Goal: Find specific page/section: Find specific page/section

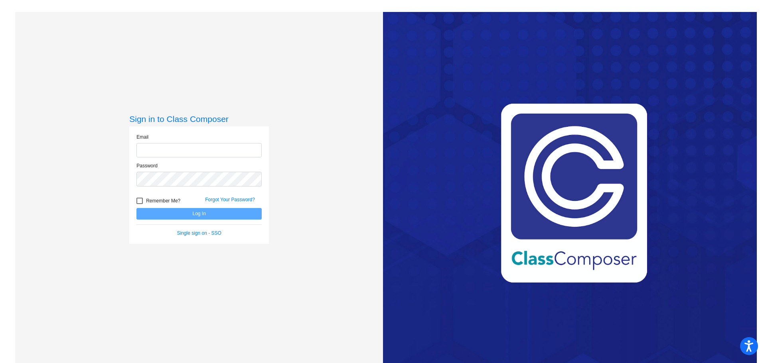
type input "[EMAIL_ADDRESS][DOMAIN_NAME]"
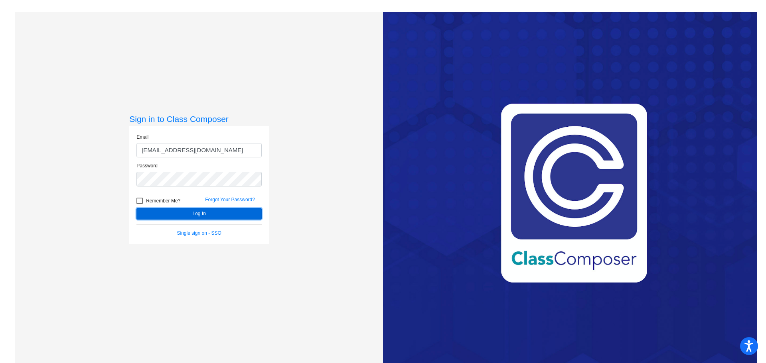
click at [226, 213] on button "Log In" at bounding box center [198, 214] width 125 height 12
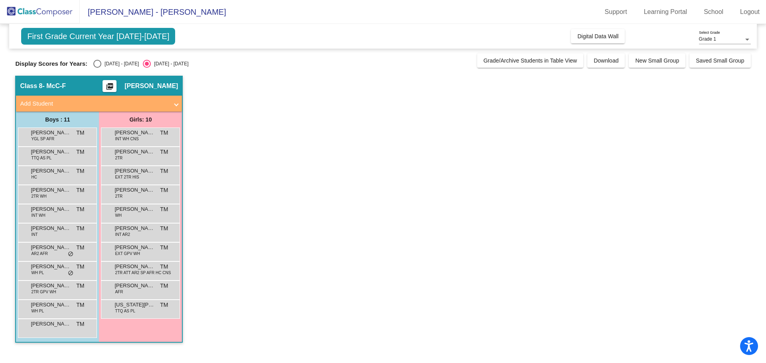
click at [99, 64] on div "Select an option" at bounding box center [97, 64] width 8 height 8
click at [97, 68] on input "[DATE] - [DATE]" at bounding box center [97, 68] width 0 height 0
radio input "true"
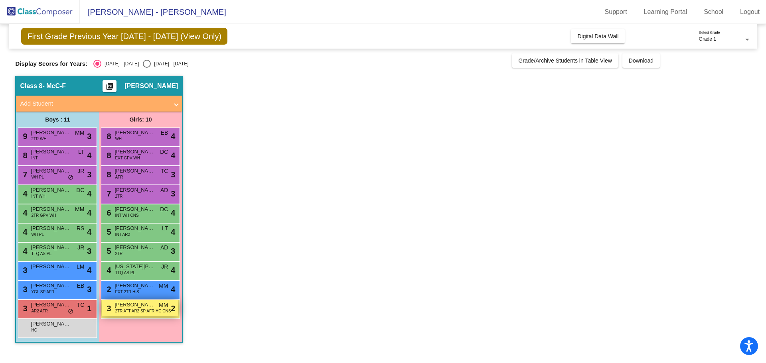
click at [144, 306] on span "[PERSON_NAME]" at bounding box center [134, 305] width 40 height 8
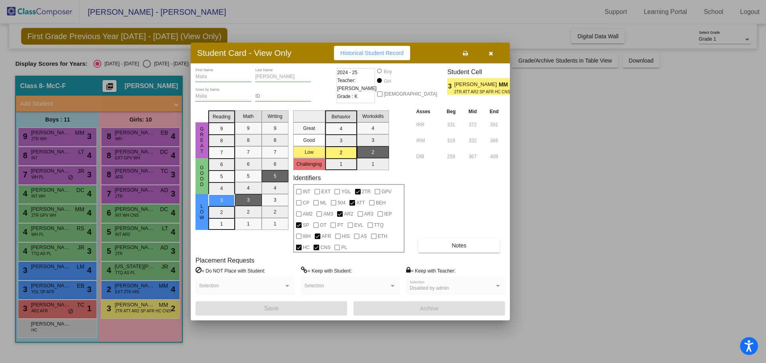
click at [149, 289] on div at bounding box center [383, 181] width 766 height 363
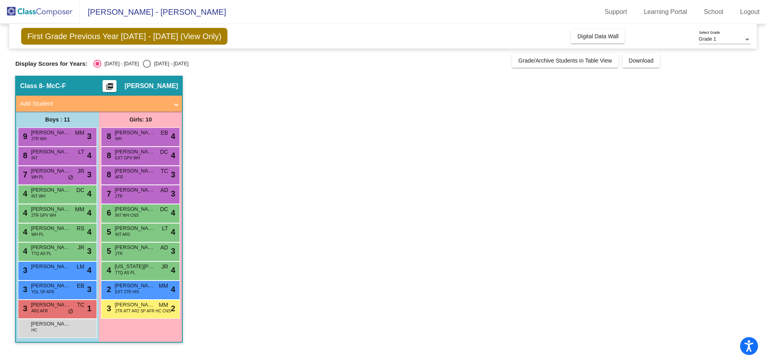
click at [149, 289] on span "[PERSON_NAME]" at bounding box center [134, 286] width 40 height 8
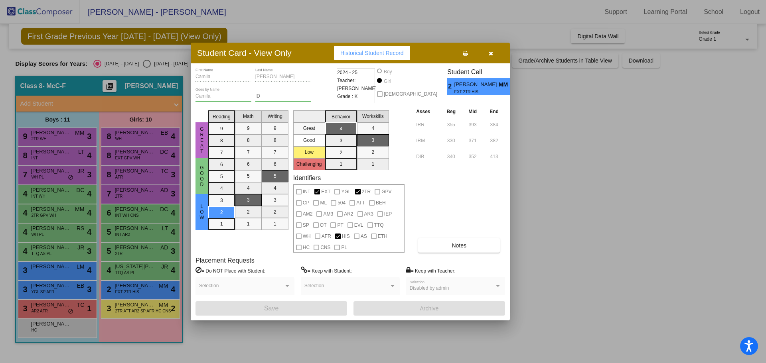
click at [67, 309] on div at bounding box center [383, 181] width 766 height 363
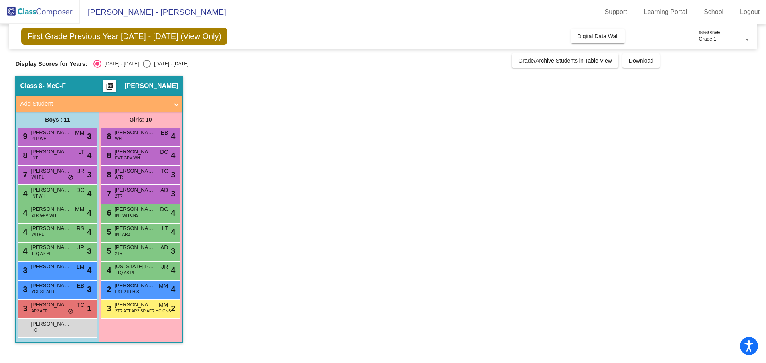
click at [67, 309] on span "[PERSON_NAME]" at bounding box center [51, 305] width 40 height 8
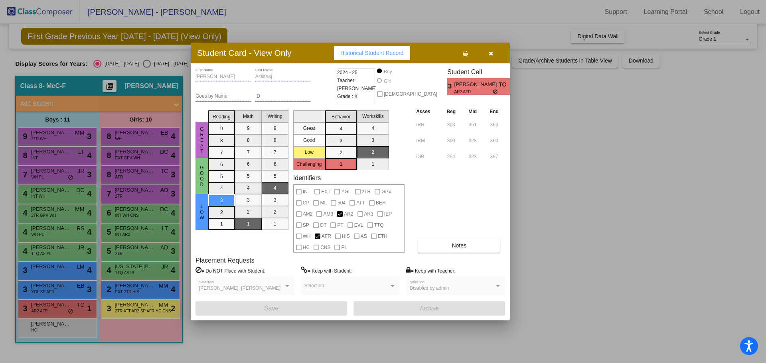
click at [67, 287] on div at bounding box center [383, 181] width 766 height 363
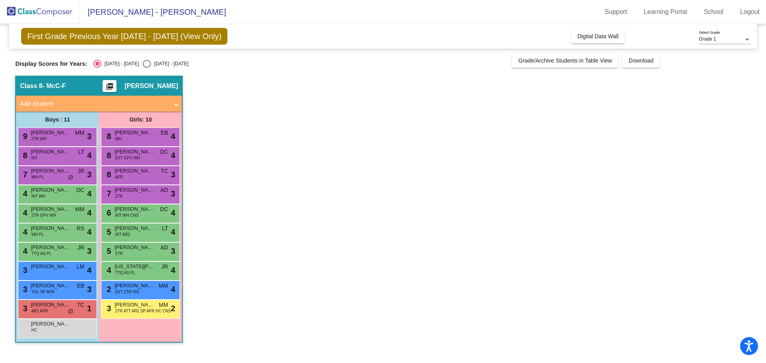
click at [67, 287] on span "[PERSON_NAME]" at bounding box center [51, 286] width 40 height 8
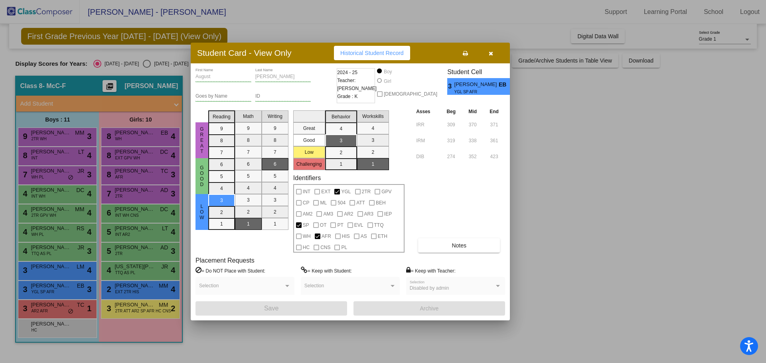
click at [54, 270] on div at bounding box center [383, 181] width 766 height 363
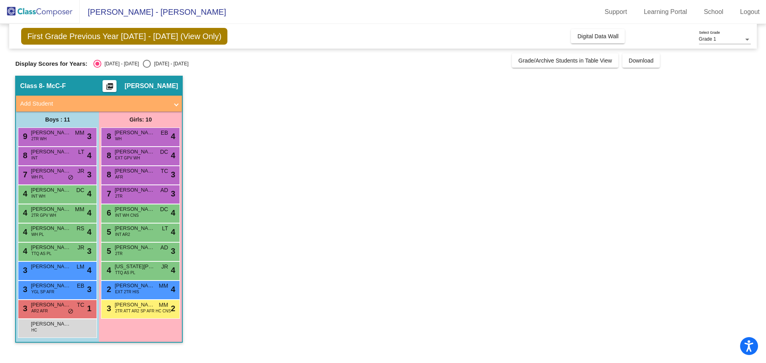
click at [54, 270] on span "[PERSON_NAME]" at bounding box center [51, 267] width 40 height 8
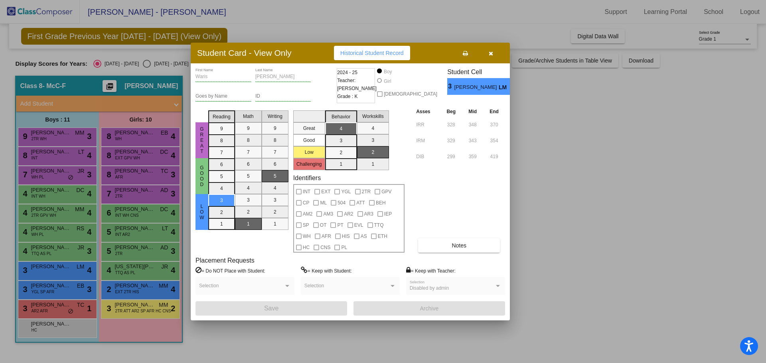
click at [132, 270] on div at bounding box center [383, 181] width 766 height 363
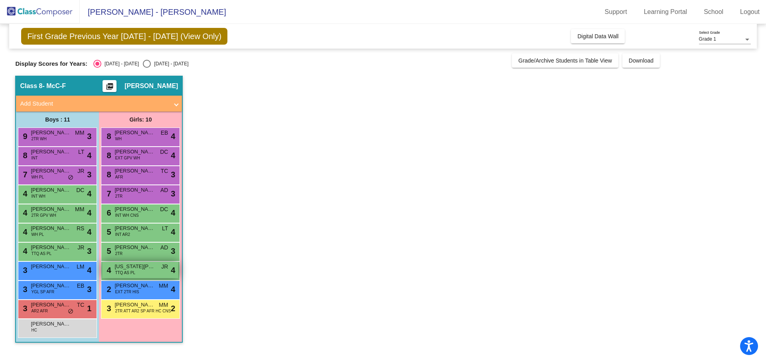
click at [132, 270] on span "TTQ AS PL" at bounding box center [125, 273] width 20 height 6
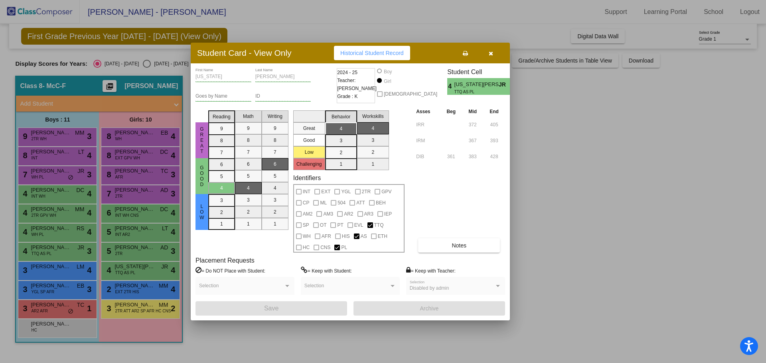
click at [614, 214] on div at bounding box center [383, 181] width 766 height 363
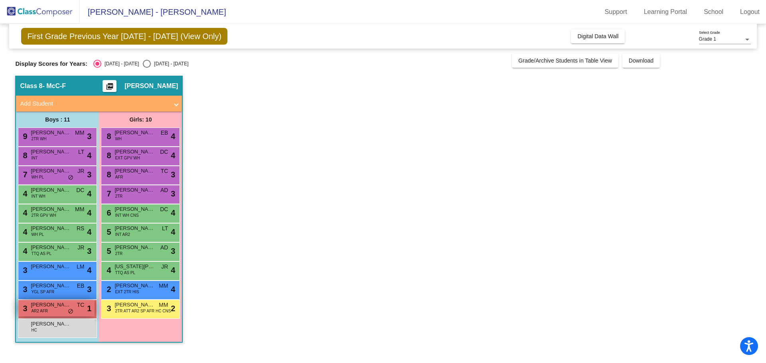
click at [70, 307] on span "[PERSON_NAME]" at bounding box center [51, 305] width 40 height 8
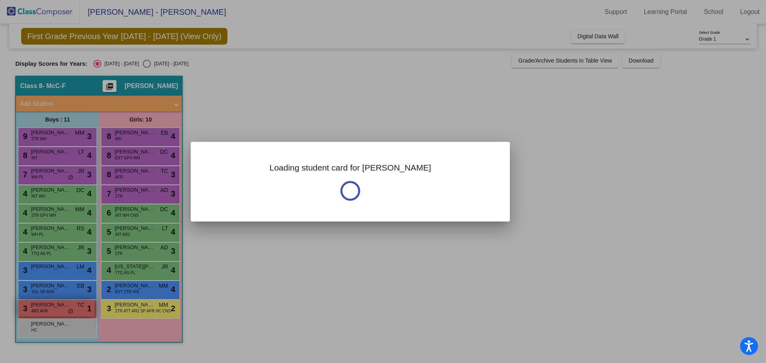
click at [70, 307] on div at bounding box center [383, 181] width 766 height 363
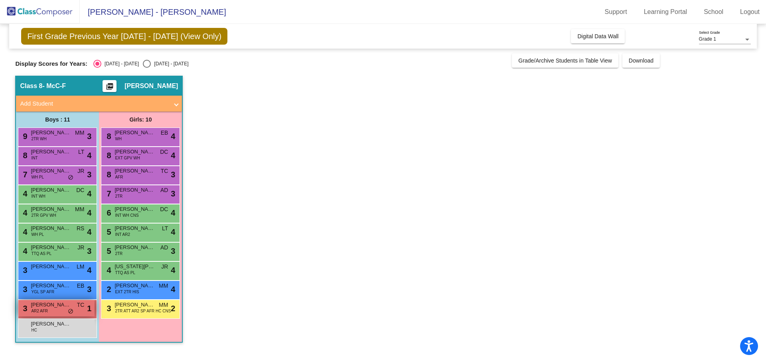
click at [70, 307] on span "[PERSON_NAME]" at bounding box center [51, 305] width 40 height 8
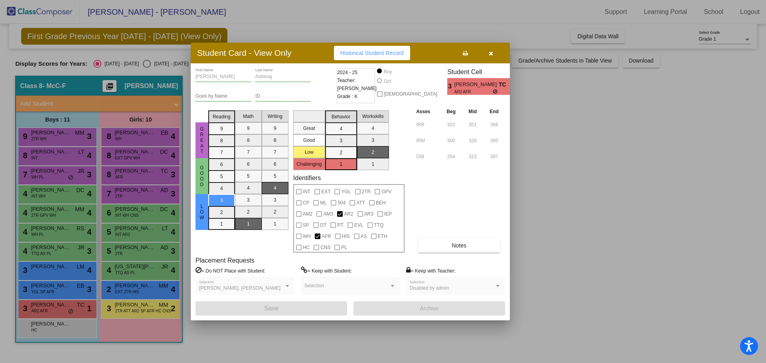
click at [63, 288] on div at bounding box center [383, 181] width 766 height 363
click at [63, 288] on span "[PERSON_NAME]" at bounding box center [51, 286] width 40 height 8
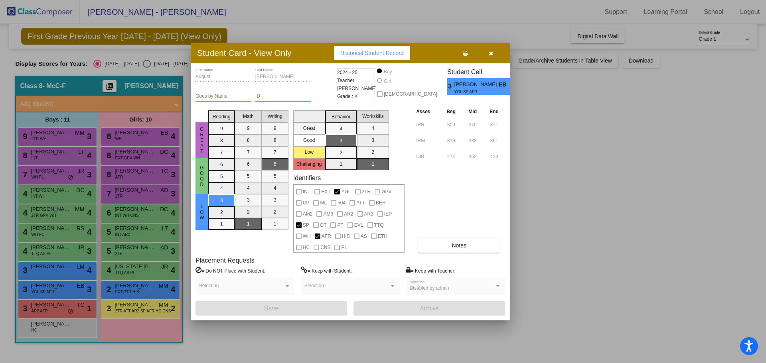
click at [67, 268] on div at bounding box center [383, 181] width 766 height 363
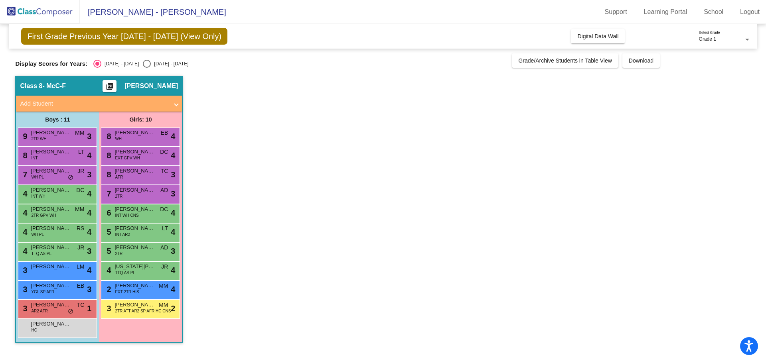
click at [67, 268] on span "[PERSON_NAME]" at bounding box center [51, 267] width 40 height 8
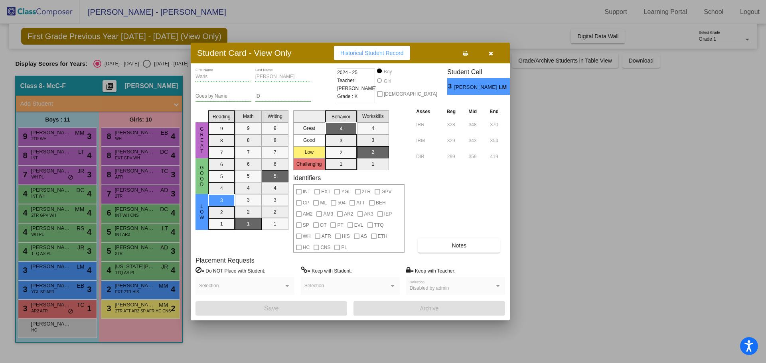
click at [134, 231] on div at bounding box center [383, 181] width 766 height 363
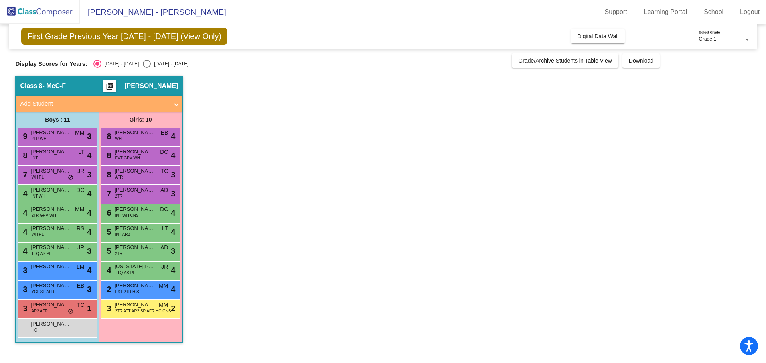
click at [134, 231] on span "[PERSON_NAME]" at bounding box center [134, 229] width 40 height 8
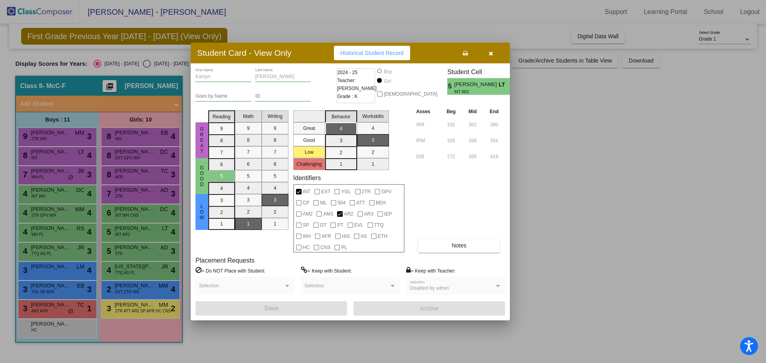
click at [537, 226] on div at bounding box center [383, 181] width 766 height 363
